Goal: Navigation & Orientation: Find specific page/section

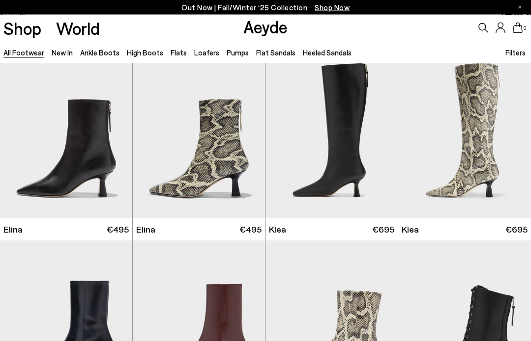
scroll to position [765, 0]
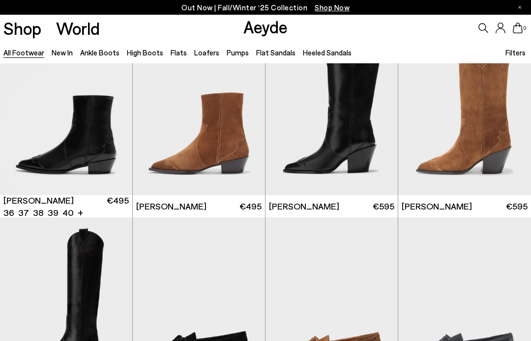
scroll to position [5720, 0]
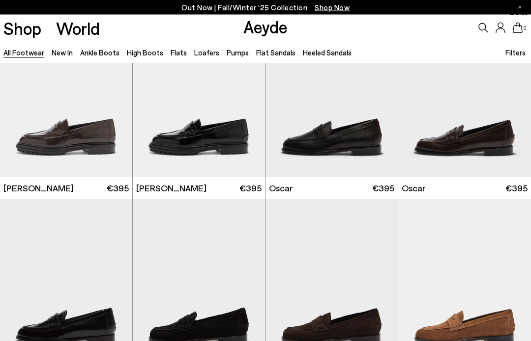
scroll to position [6503, 0]
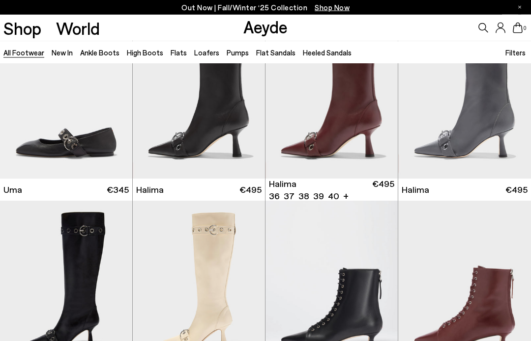
scroll to position [8530, 0]
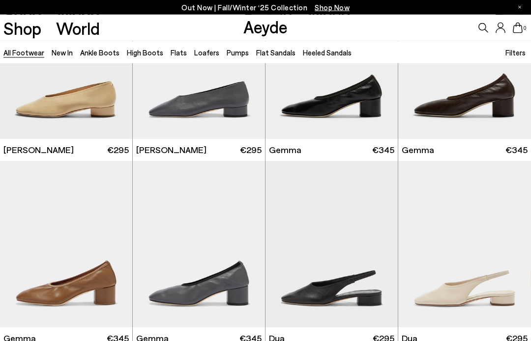
scroll to position [10656, 0]
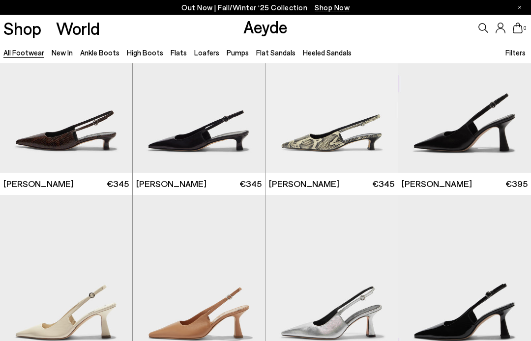
scroll to position [11559, 0]
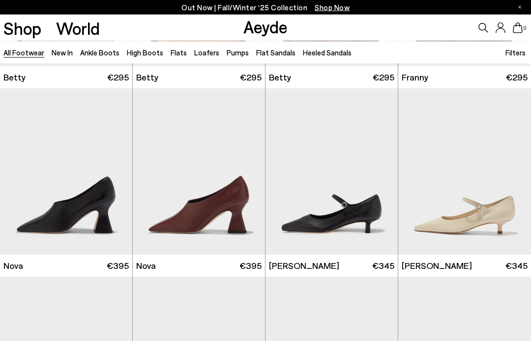
scroll to position [12788, 0]
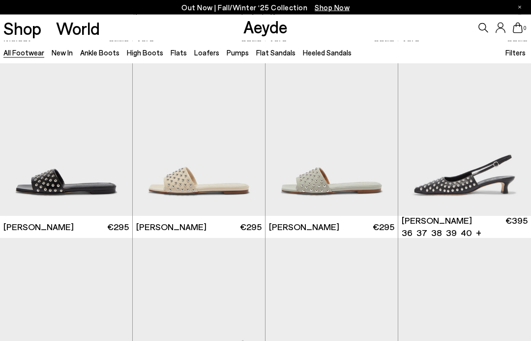
scroll to position [14523, 0]
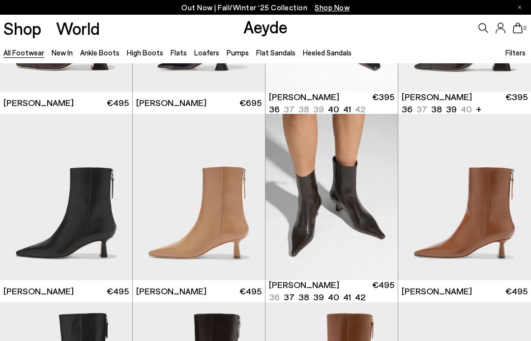
scroll to position [1539, 0]
